Goal: Information Seeking & Learning: Learn about a topic

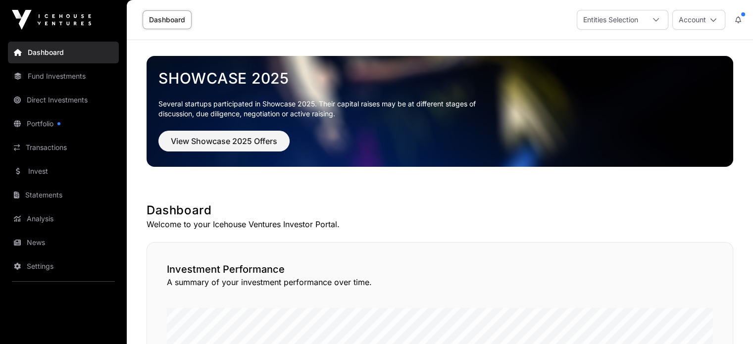
click at [62, 75] on link "Fund Investments" at bounding box center [63, 76] width 111 height 22
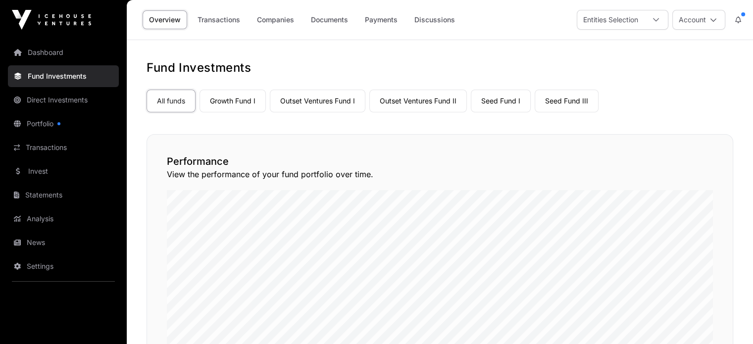
click at [310, 103] on link "Outset Ventures Fund I" at bounding box center [318, 101] width 96 height 23
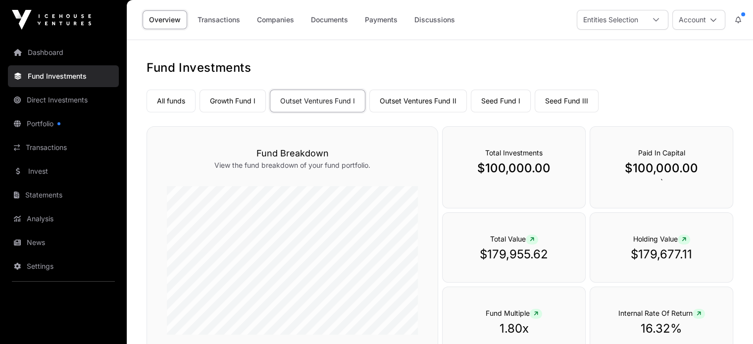
click at [409, 104] on link "Outset Ventures Fund II" at bounding box center [419, 101] width 98 height 23
click at [272, 20] on link "Companies" at bounding box center [276, 19] width 50 height 19
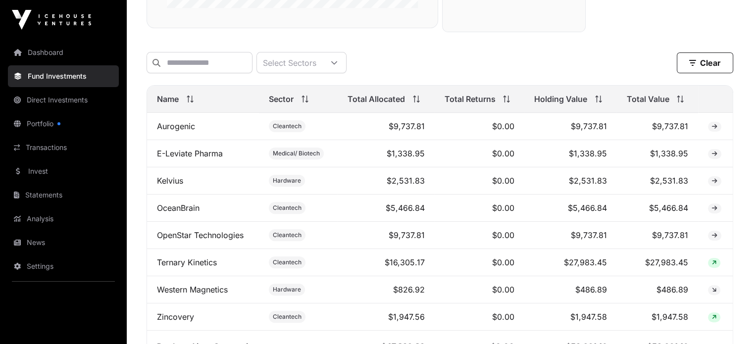
scroll to position [347, 0]
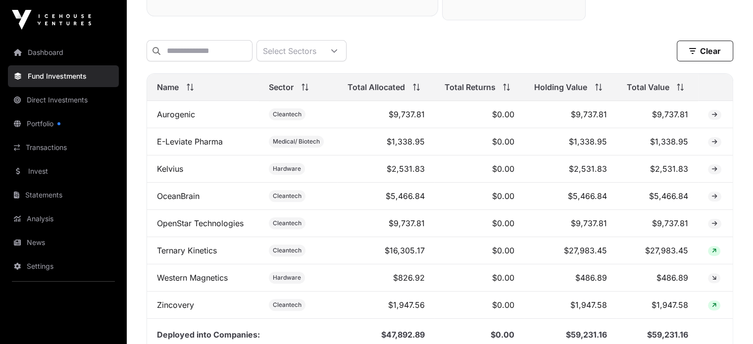
click at [206, 282] on link "Western Magnetics" at bounding box center [192, 278] width 71 height 10
